Goal: Task Accomplishment & Management: Manage account settings

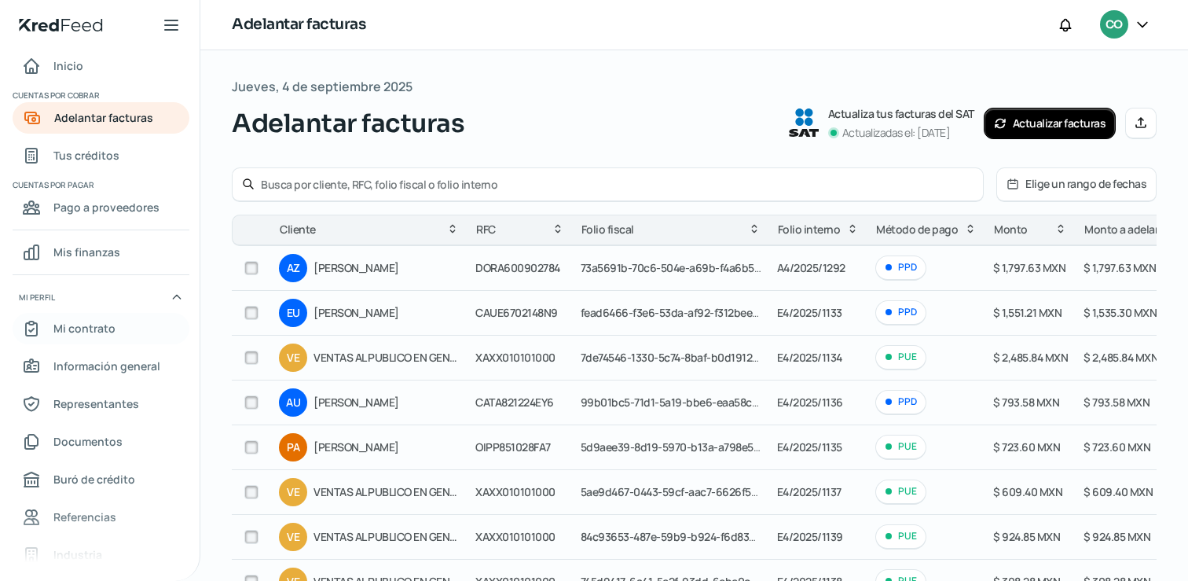
click at [103, 327] on span "Mi contrato" at bounding box center [84, 328] width 62 height 20
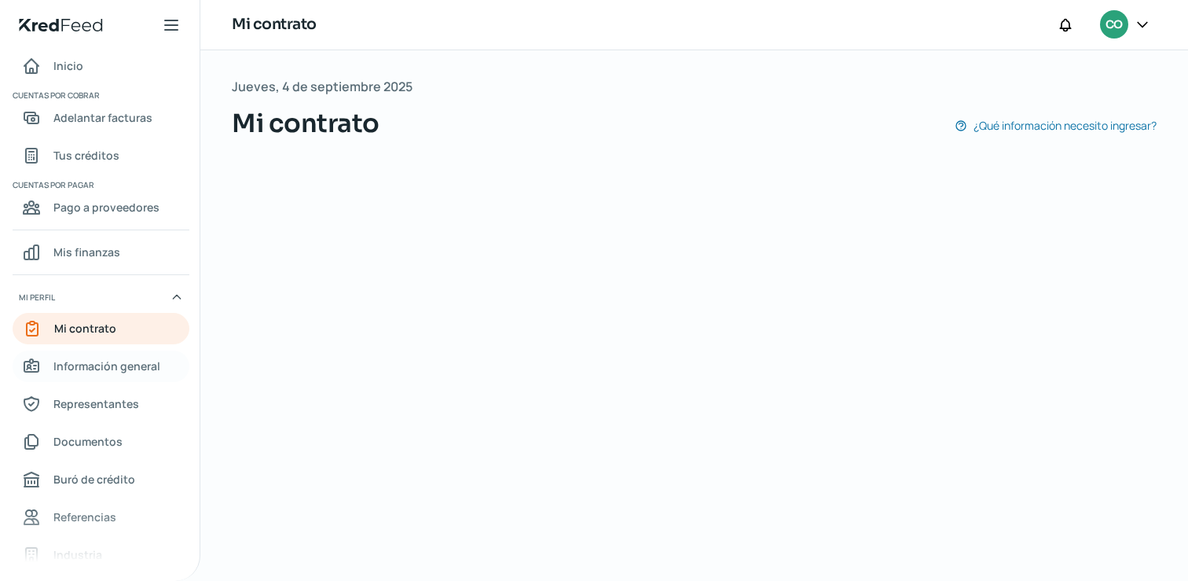
click at [119, 365] on span "Información general" at bounding box center [106, 366] width 107 height 20
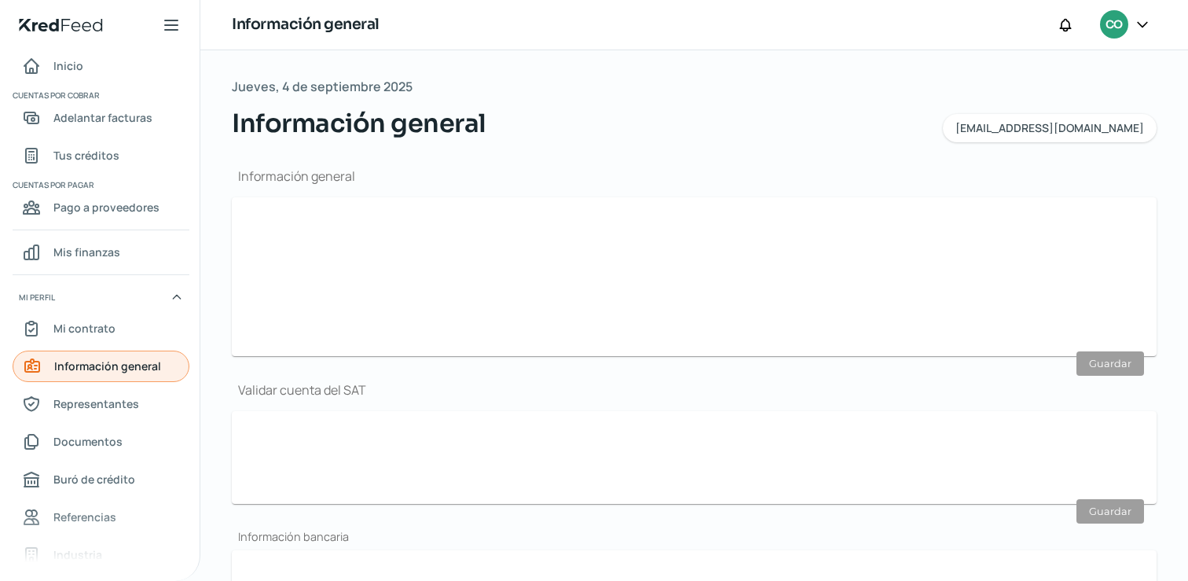
type input "[EMAIL_ADDRESS][DOMAIN_NAME]"
type input "Personas morales del régimen general"
type input "Coos Gourmet Food"
type input "42 - 7121 - 0214"
type input "CGF110120A68"
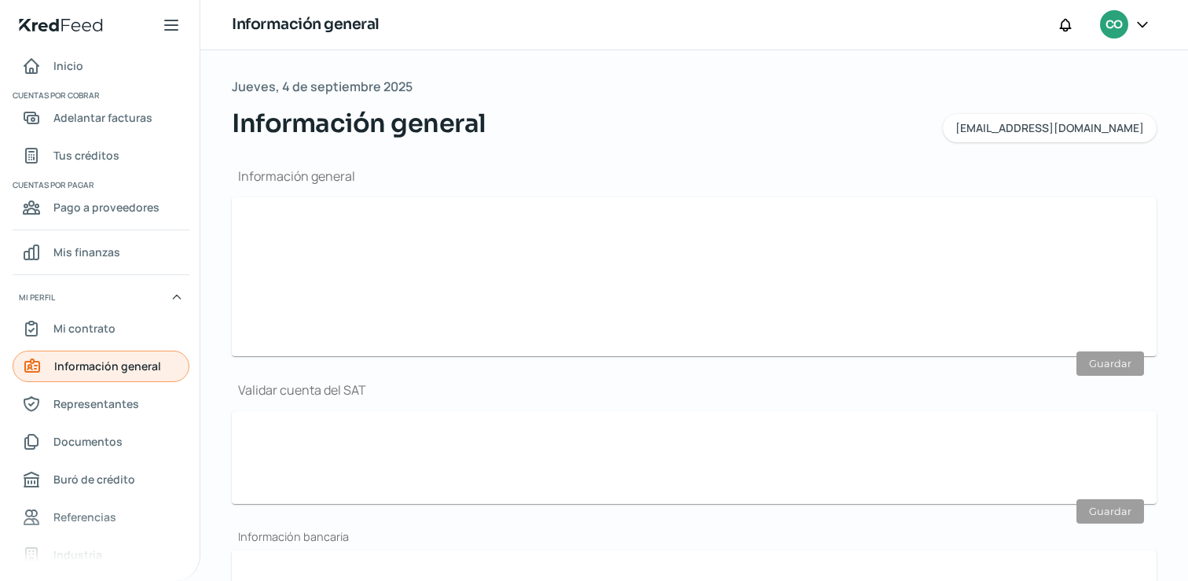
type input "BBVA BANCOMER"
type input "012680001811424457"
type input "CARRETERA ESTATAL 300 AMEALCO"
type input "218"
type input "BOD 49"
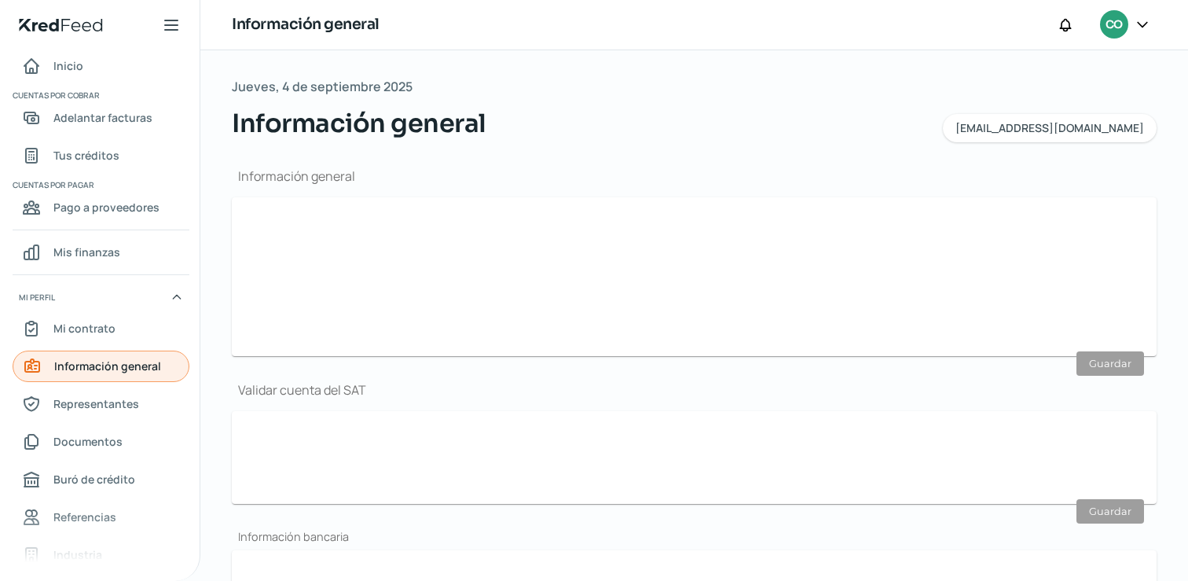
type input "76807"
type input "[GEOGRAPHIC_DATA][PERSON_NAME]"
type input "Querétaro"
type input "[GEOGRAPHIC_DATA]"
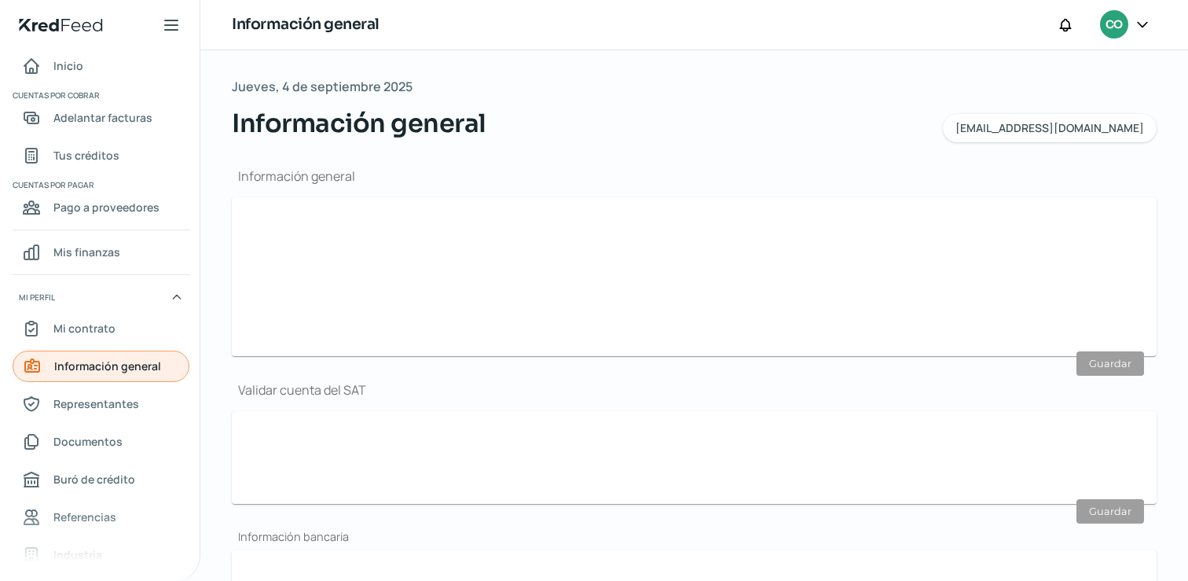
type input "comprobante domic bodega 49.pdf"
type input "CARRETERA ESTATAL 300 AMEALCO"
type input "218"
type input "BOD 49"
type input "76807"
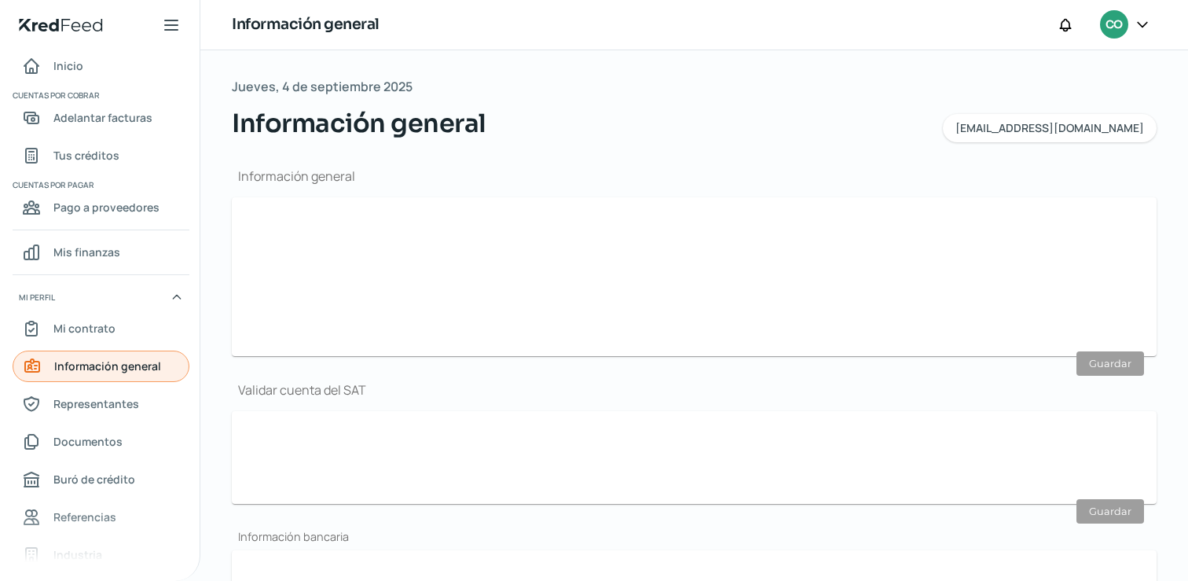
type input "[GEOGRAPHIC_DATA][PERSON_NAME]"
type input "Querétaro"
type input "[GEOGRAPHIC_DATA]"
type input "comprobante domic bodega 49.pdf"
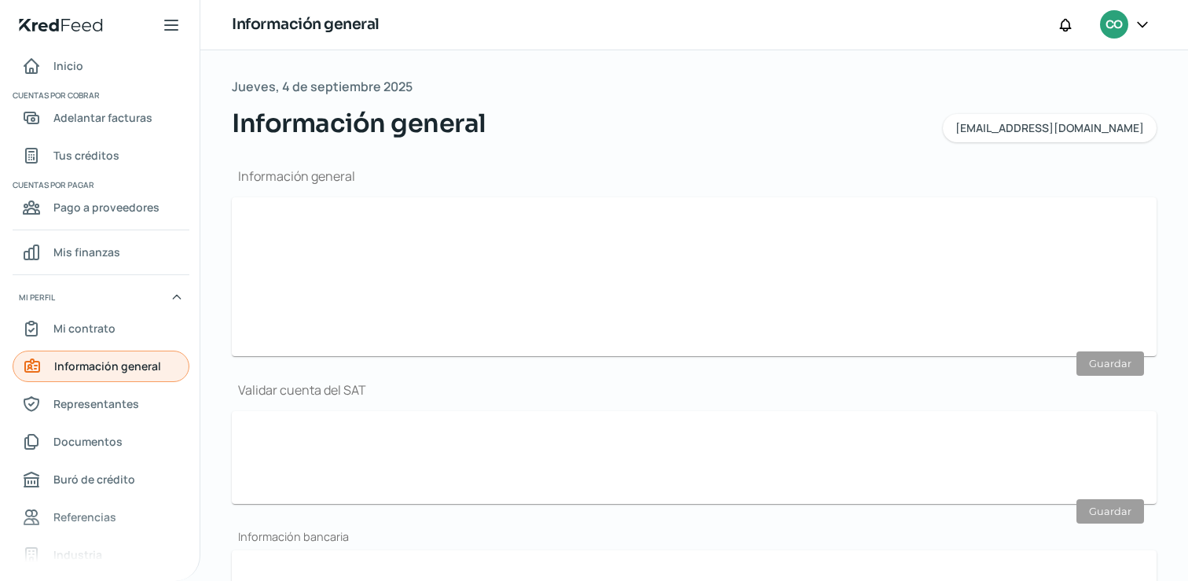
type input "14"
type input "6"
type input "Propia"
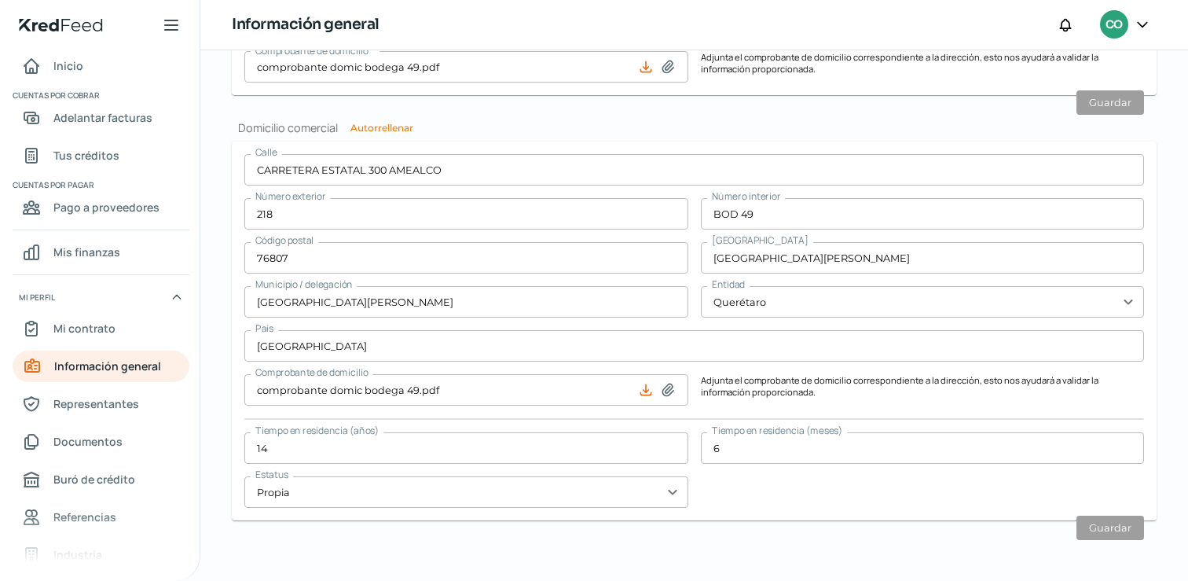
scroll to position [921, 0]
click at [1130, 20] on div at bounding box center [1142, 25] width 28 height 30
click at [1142, 24] on icon at bounding box center [1143, 25] width 16 height 16
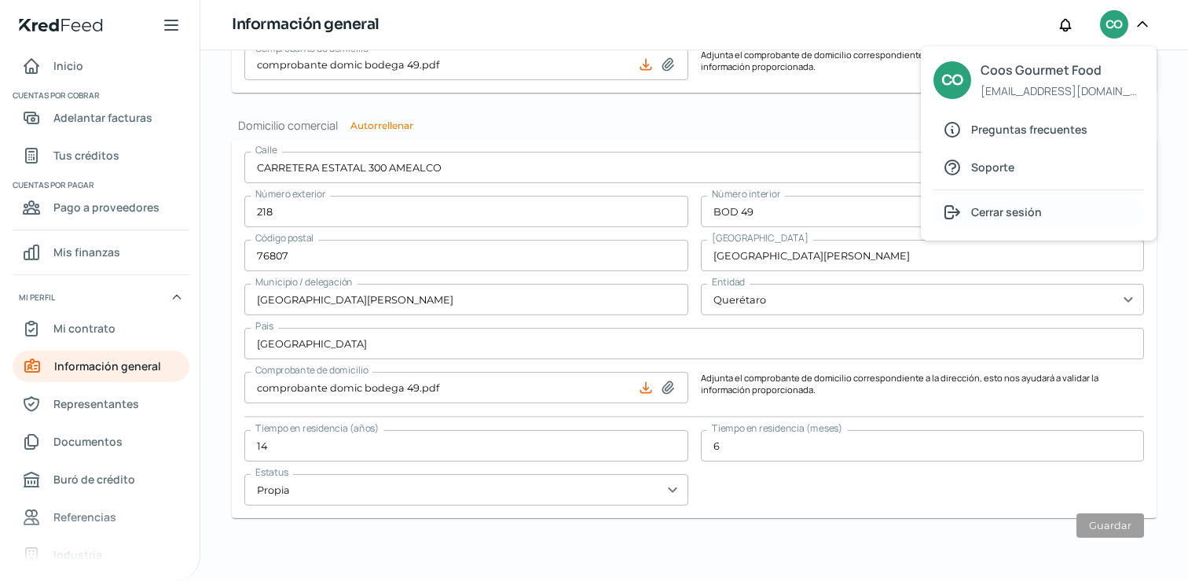
click at [1022, 211] on span "Cerrar sesión" at bounding box center [1006, 212] width 71 height 20
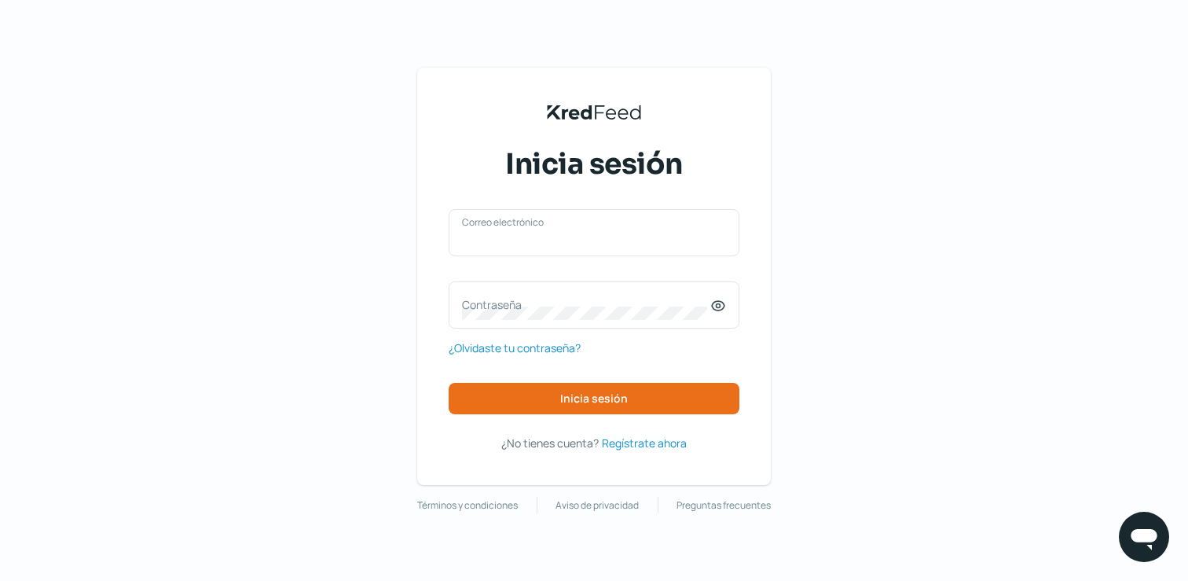
type input "[EMAIL_ADDRESS][DOMAIN_NAME]"
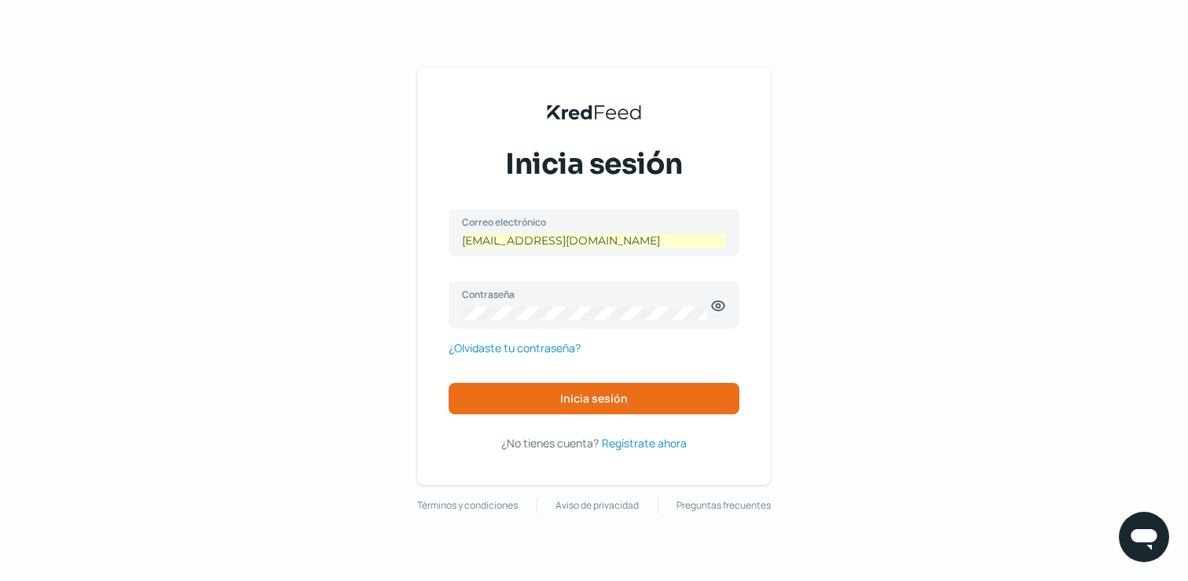
click at [886, 209] on div "KredFeed's Black Logo Inicia sesión [EMAIL_ADDRESS][DOMAIN_NAME] Correo electró…" at bounding box center [594, 290] width 1188 height 581
click at [644, 411] on button "Inicia sesión" at bounding box center [594, 398] width 291 height 31
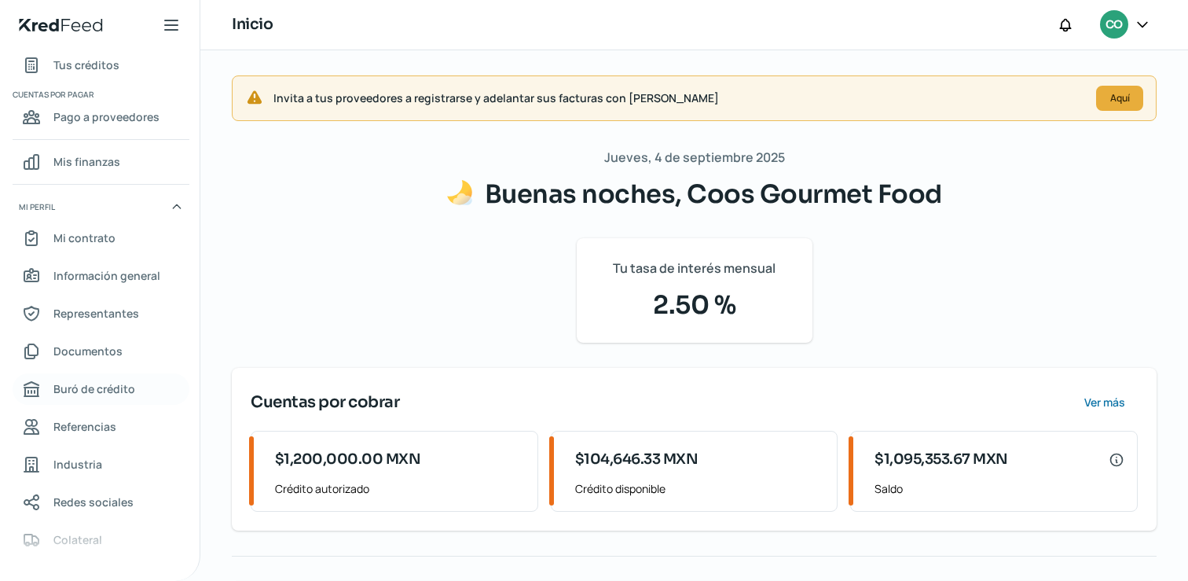
scroll to position [118, 0]
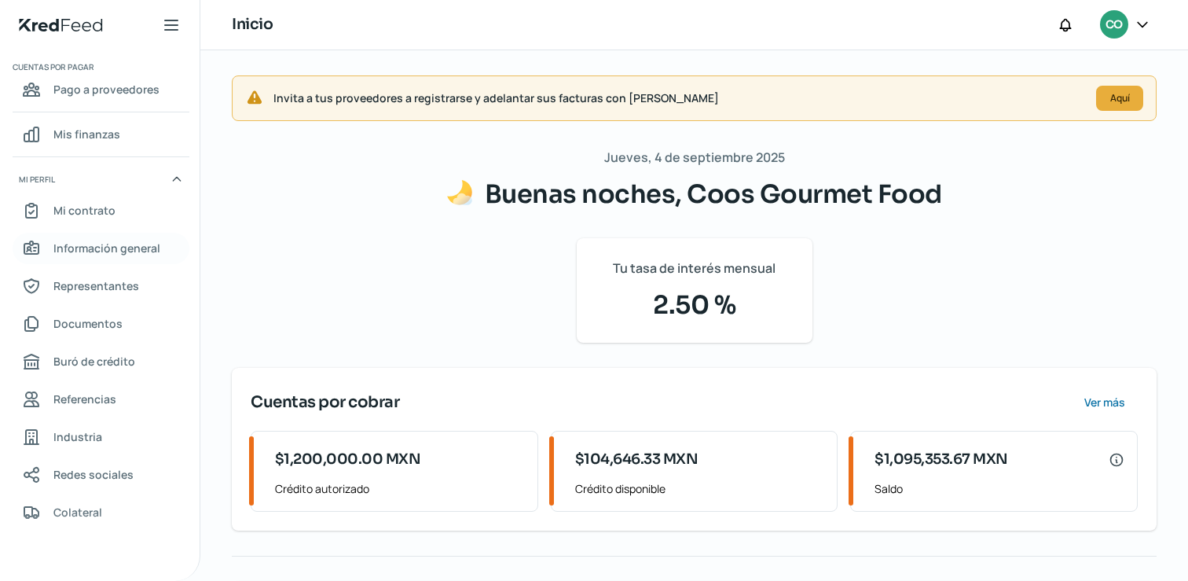
click at [127, 250] on span "Información general" at bounding box center [106, 248] width 107 height 20
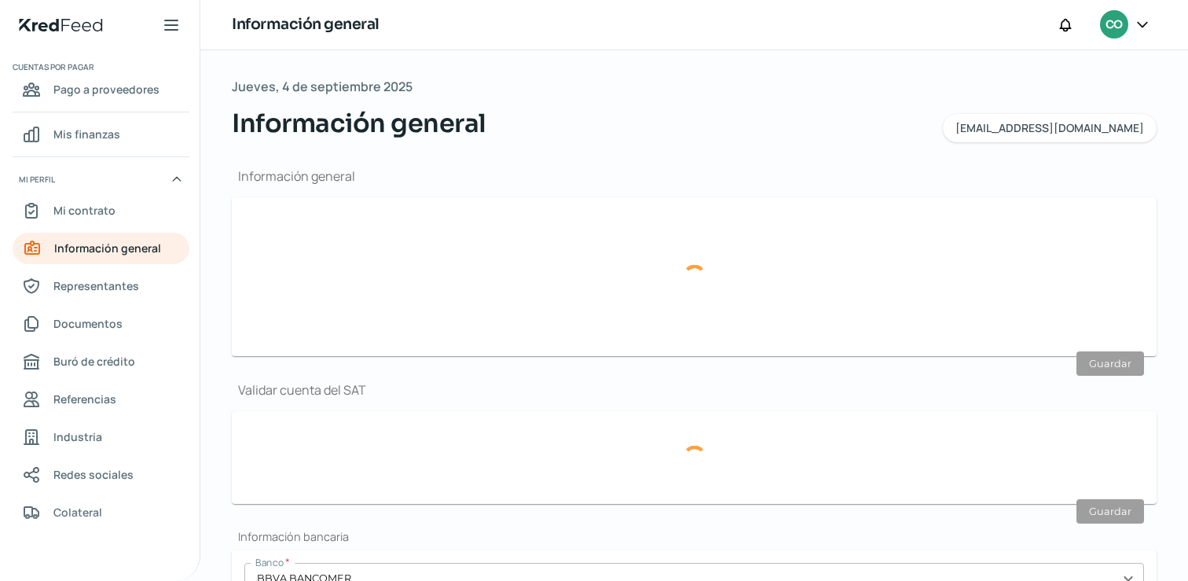
type input "[EMAIL_ADDRESS][DOMAIN_NAME]"
type input "Personas morales del régimen general"
type input "Coos Gourmet Food"
type input "42 - 7121 - 0214"
type input "CGF110120A68"
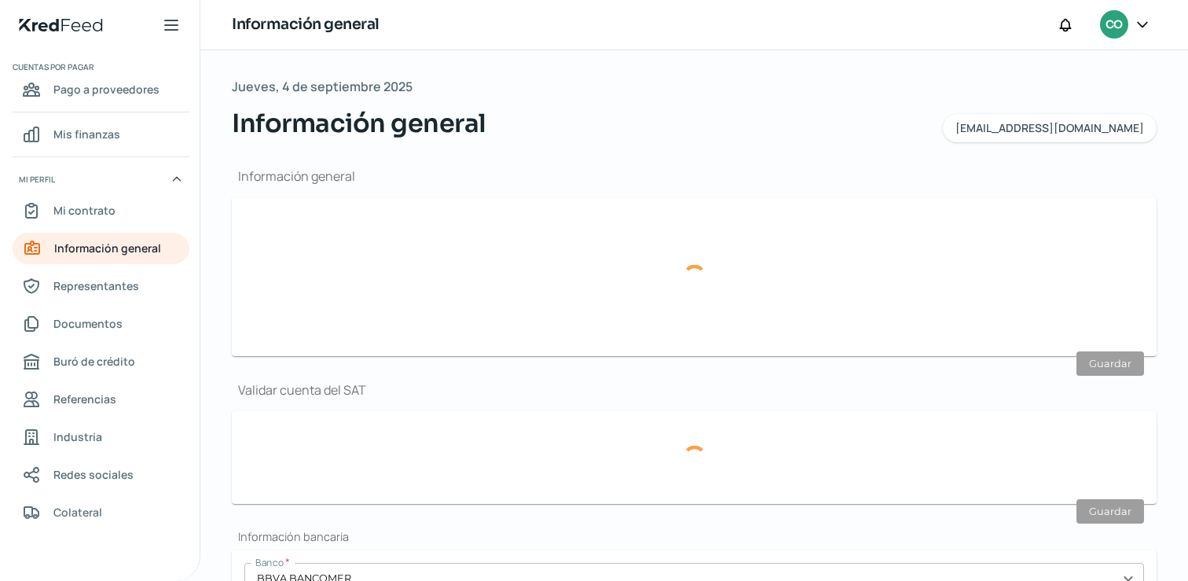
type input "CARRETERA ESTATAL 300 AMEALCO"
type input "218"
type input "BOD 49"
type input "76807"
type input "[GEOGRAPHIC_DATA][PERSON_NAME]"
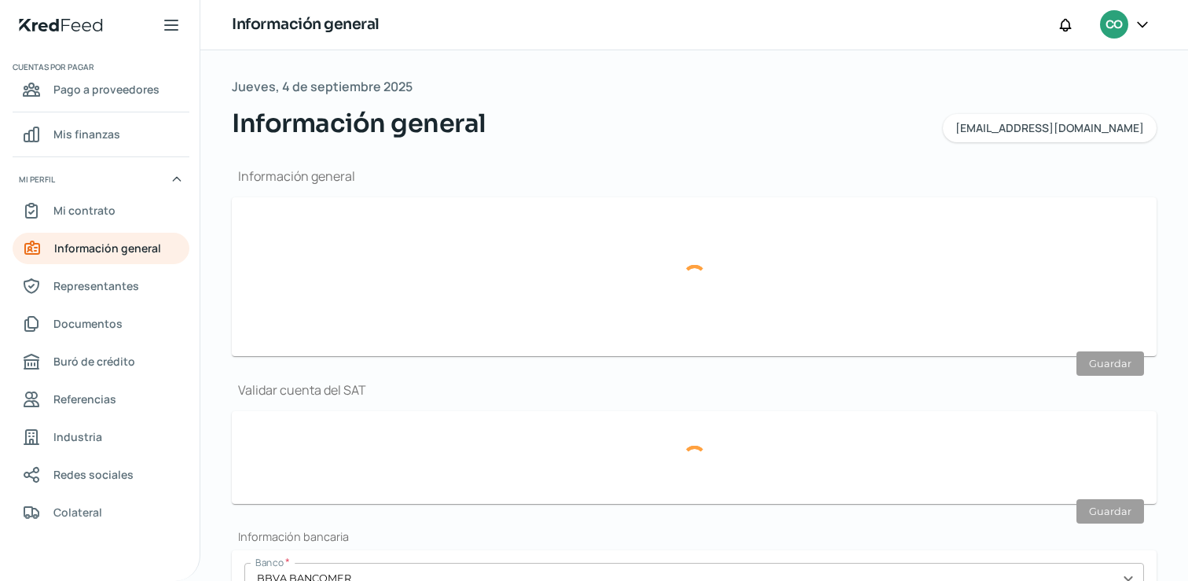
type input "[GEOGRAPHIC_DATA][PERSON_NAME]"
type input "Querétaro"
type input "[GEOGRAPHIC_DATA]"
type input "comprobante domic bodega 49.pdf"
type input "14"
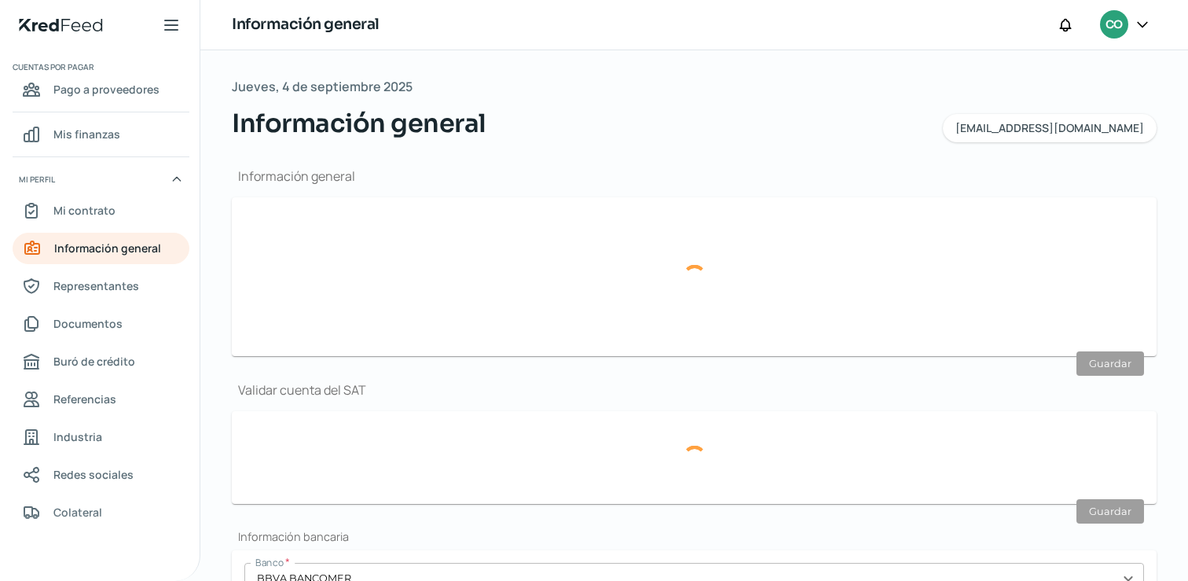
type input "6"
type input "Propia"
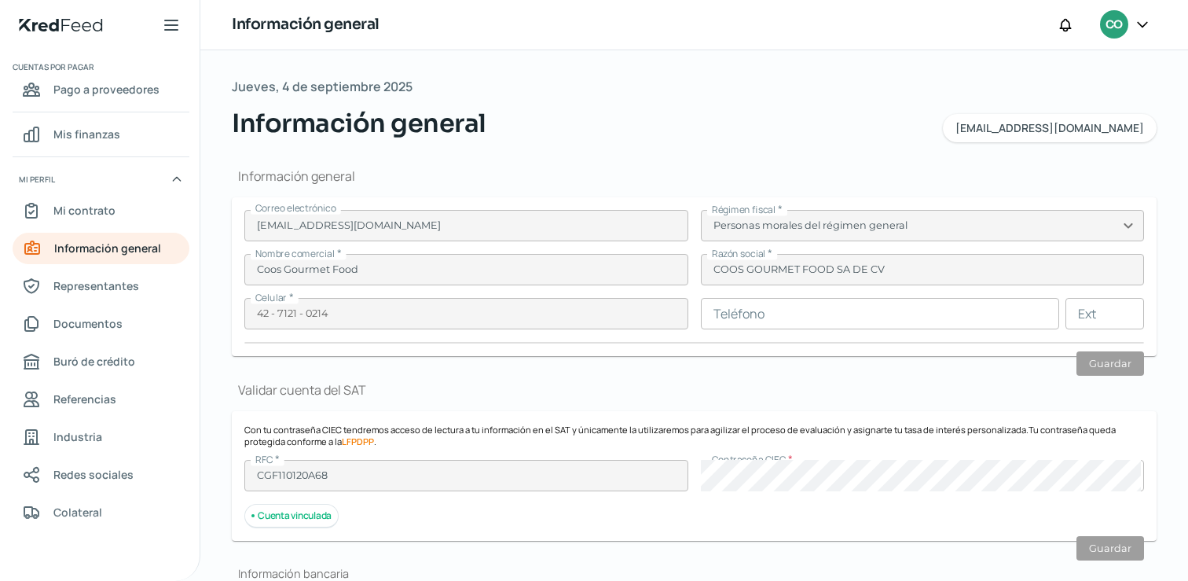
click at [1145, 24] on icon at bounding box center [1143, 25] width 16 height 16
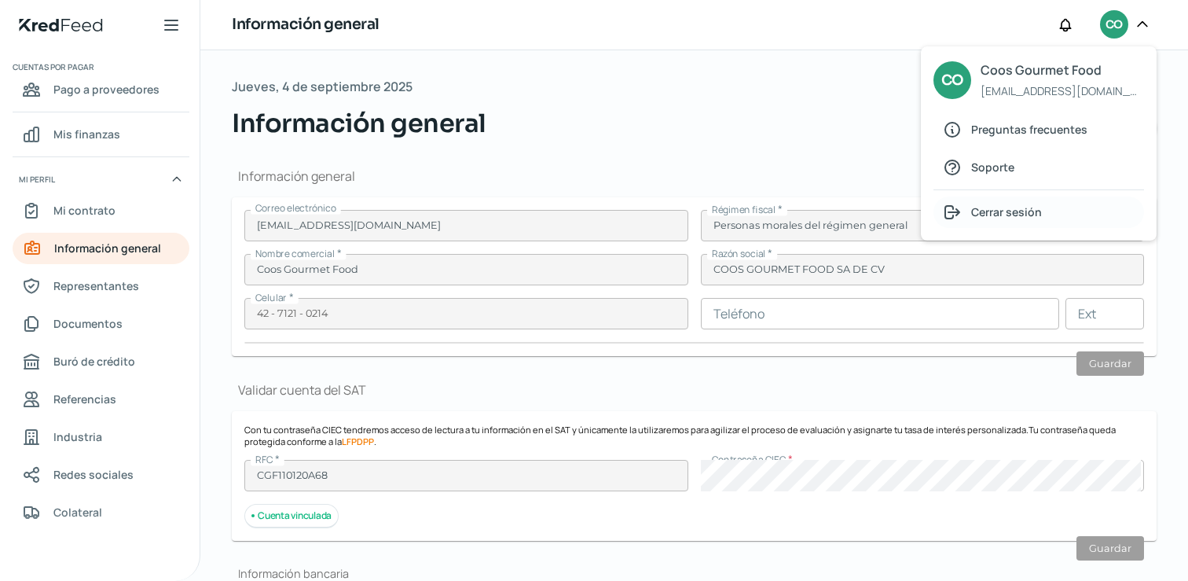
click at [1002, 208] on span "Cerrar sesión" at bounding box center [1006, 212] width 71 height 20
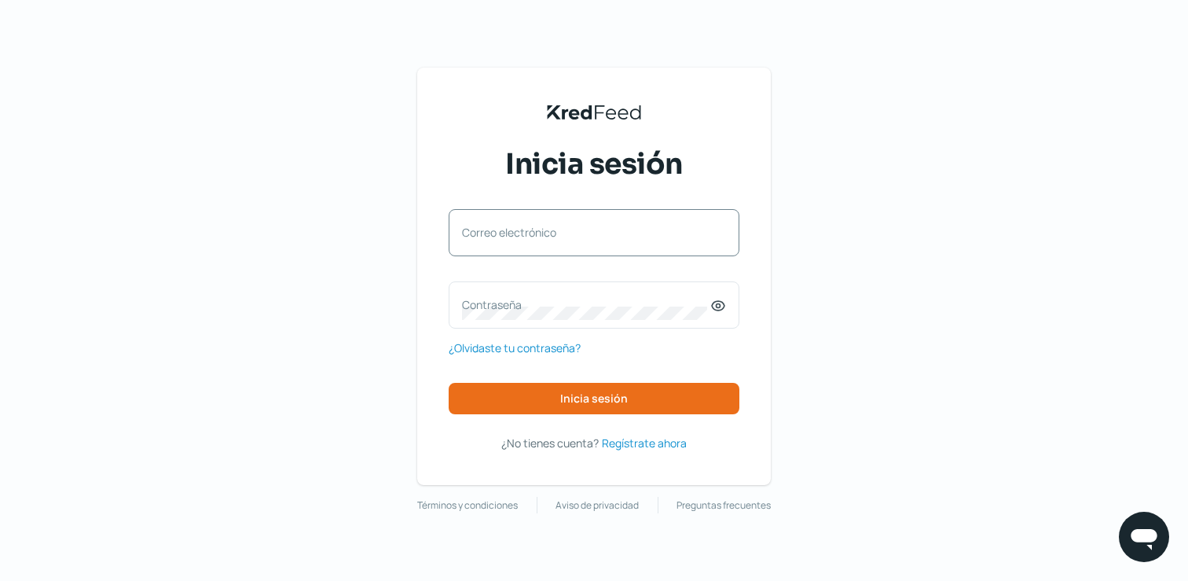
click at [644, 227] on label "Correo electrónico" at bounding box center [586, 232] width 248 height 15
click at [644, 233] on input "Correo electrónico" at bounding box center [594, 240] width 264 height 14
paste input "[EMAIL_ADDRESS][DOMAIN_NAME]"
type input "[EMAIL_ADDRESS][DOMAIN_NAME]"
click at [579, 301] on label "Contraseña" at bounding box center [586, 304] width 248 height 15
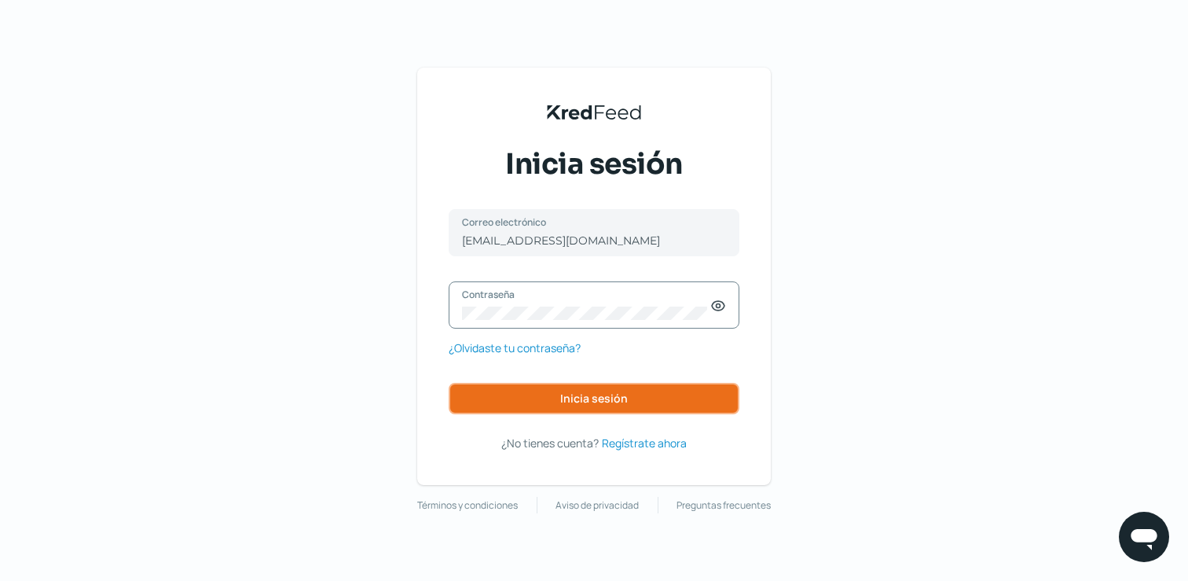
click at [650, 405] on button "Inicia sesión" at bounding box center [594, 398] width 291 height 31
